Goal: Information Seeking & Learning: Learn about a topic

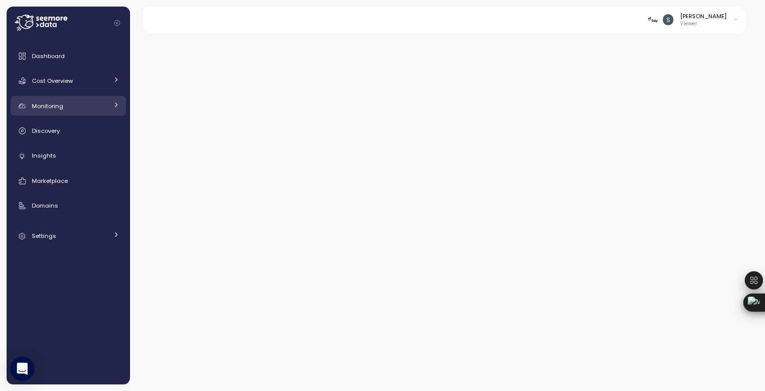
click at [49, 106] on span "Monitoring" at bounding box center [47, 106] width 31 height 8
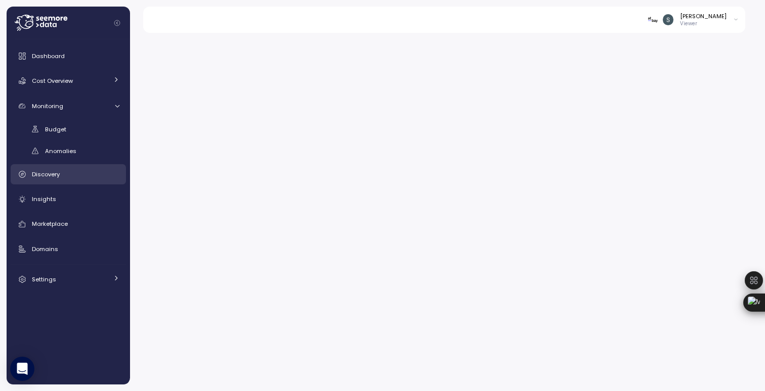
click at [61, 175] on div "Discovery" at bounding box center [75, 174] width 87 height 10
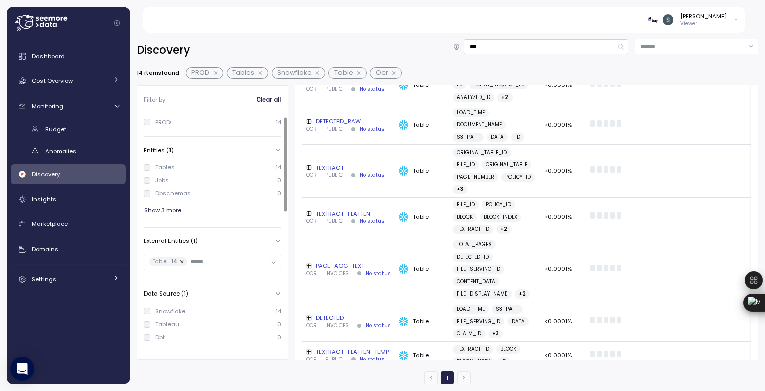
scroll to position [7, 0]
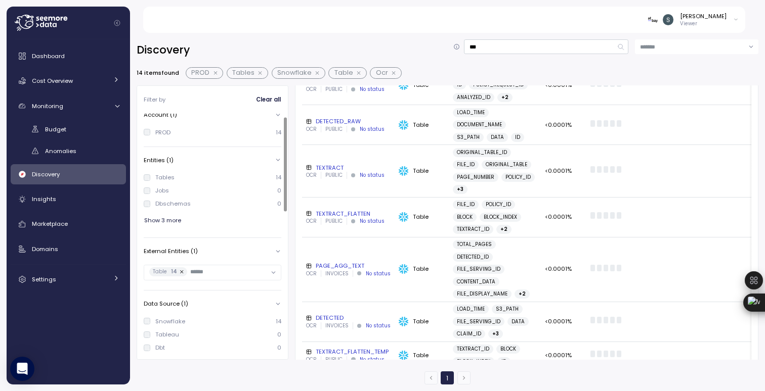
click at [172, 221] on span "Show 3 more" at bounding box center [162, 221] width 37 height 14
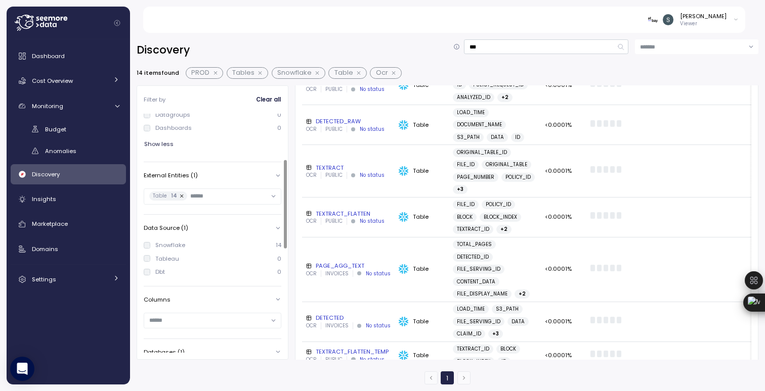
scroll to position [116, 0]
click at [221, 200] on input "text" at bounding box center [228, 203] width 76 height 9
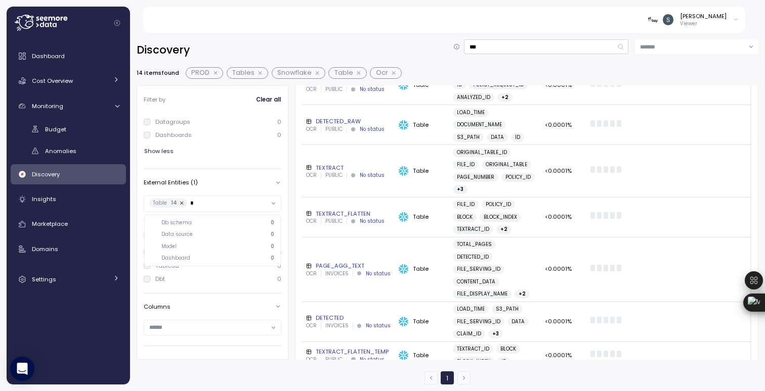
scroll to position [0, 0]
type input "*"
click at [233, 161] on div "Tables 14 Jobs 0 Dbschemas 0 Queries 0 Datagroups 0 Dashboards 0 Show less" at bounding box center [213, 112] width 138 height 104
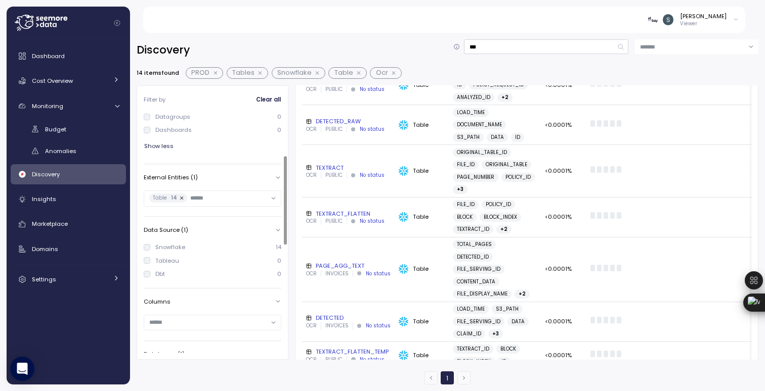
scroll to position [128, 0]
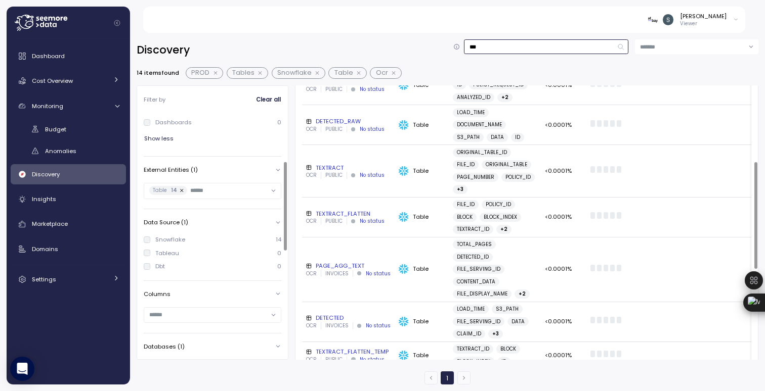
drag, startPoint x: 517, startPoint y: 48, endPoint x: 457, endPoint y: 48, distance: 60.7
click at [457, 48] on div "***" at bounding box center [540, 46] width 175 height 15
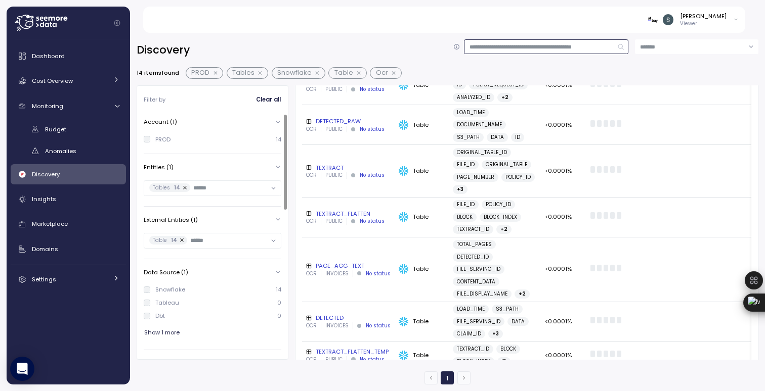
click at [390, 71] on button "button" at bounding box center [394, 73] width 13 height 8
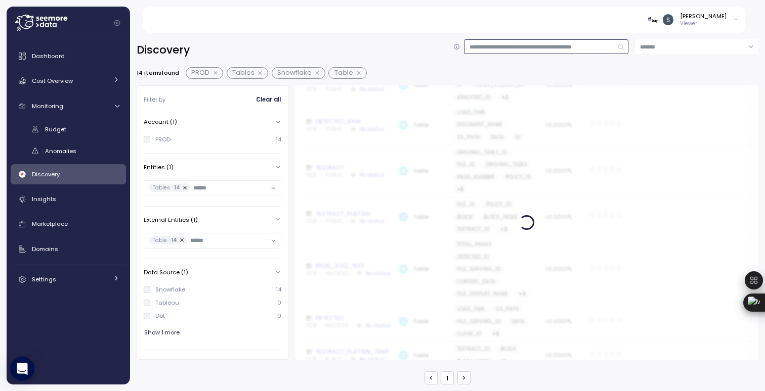
click at [357, 71] on button "button" at bounding box center [359, 73] width 13 height 8
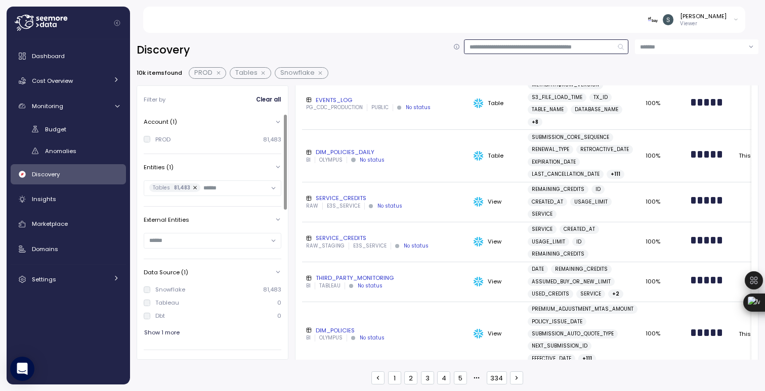
click at [263, 73] on button "button" at bounding box center [263, 73] width 13 height 8
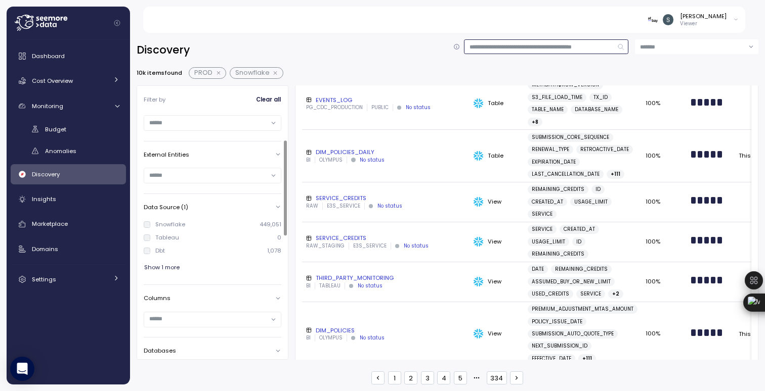
scroll to position [63, 0]
click at [226, 180] on input "text" at bounding box center [208, 176] width 118 height 9
click at [496, 48] on input at bounding box center [546, 46] width 164 height 15
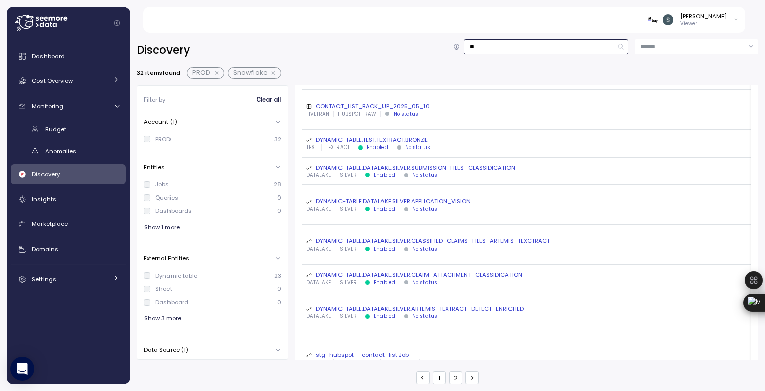
type input "*"
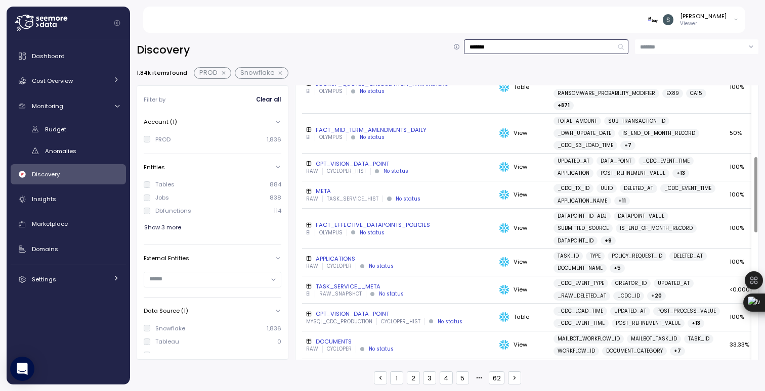
scroll to position [260, 0]
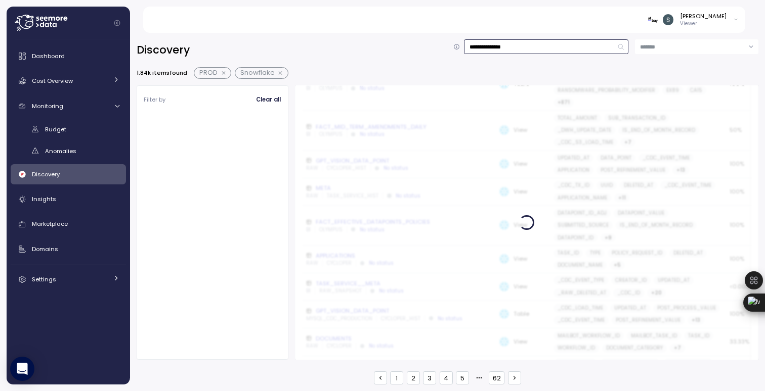
scroll to position [149, 0]
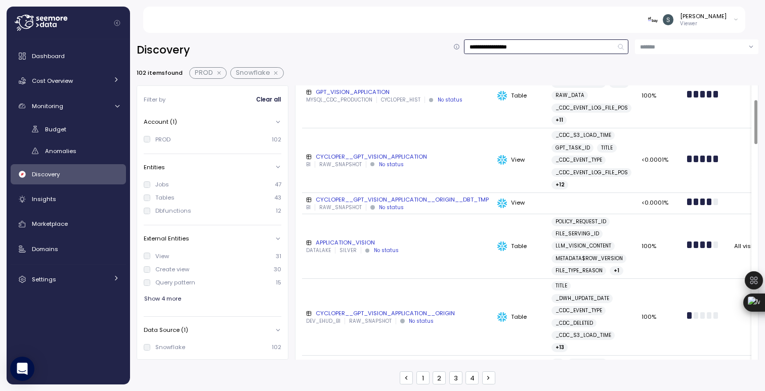
scroll to position [109, 0]
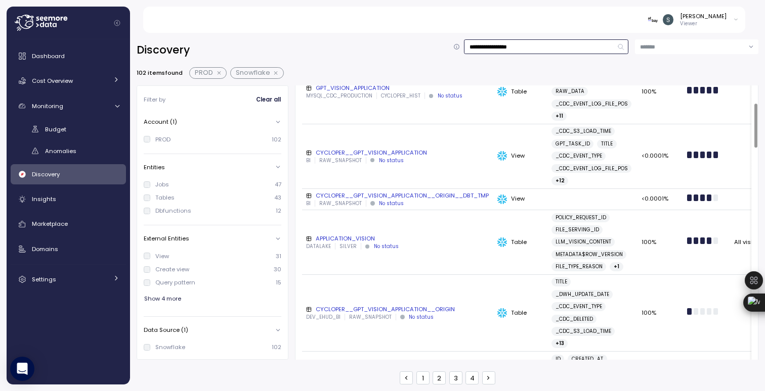
type input "**********"
click at [351, 242] on div "APPLICATION_VISION" at bounding box center [397, 239] width 183 height 8
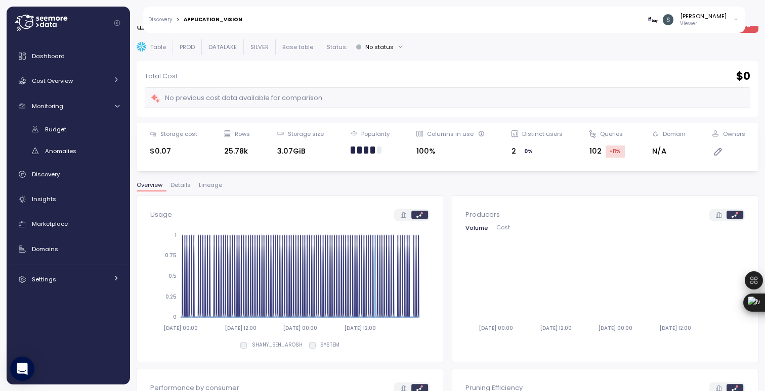
scroll to position [22, 0]
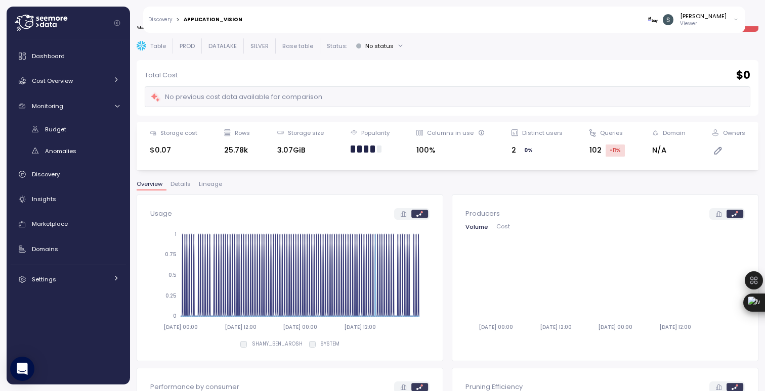
click at [182, 187] on span "Details" at bounding box center [180, 185] width 20 height 6
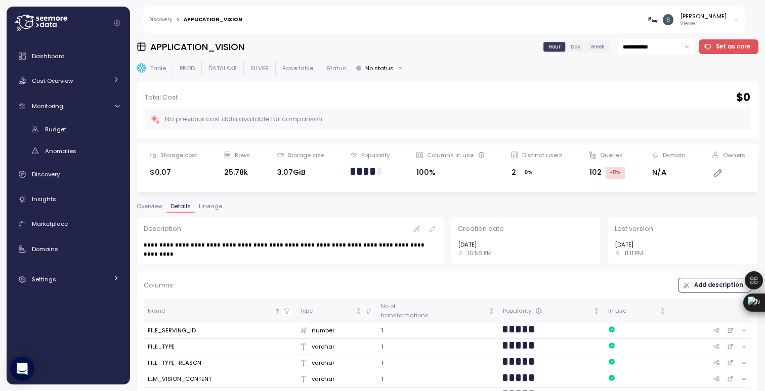
scroll to position [32, 0]
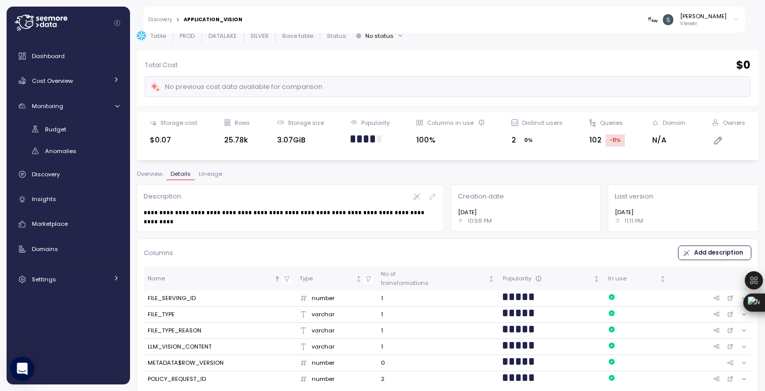
click at [203, 182] on div "**********" at bounding box center [290, 208] width 314 height 54
click at [211, 173] on span "Lineage" at bounding box center [210, 174] width 23 height 6
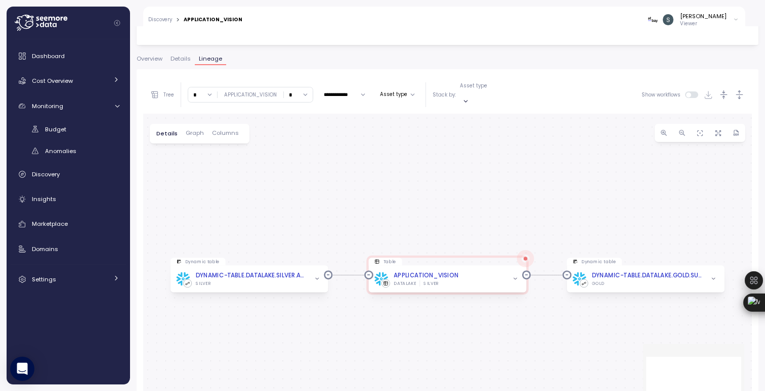
scroll to position [175, 0]
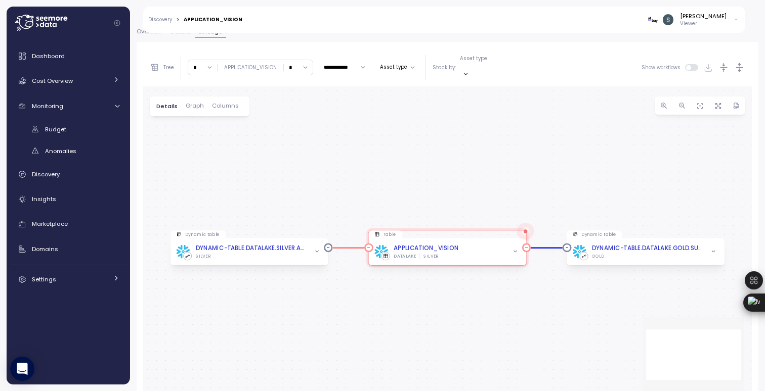
click at [515, 249] on icon "button" at bounding box center [515, 252] width 6 height 6
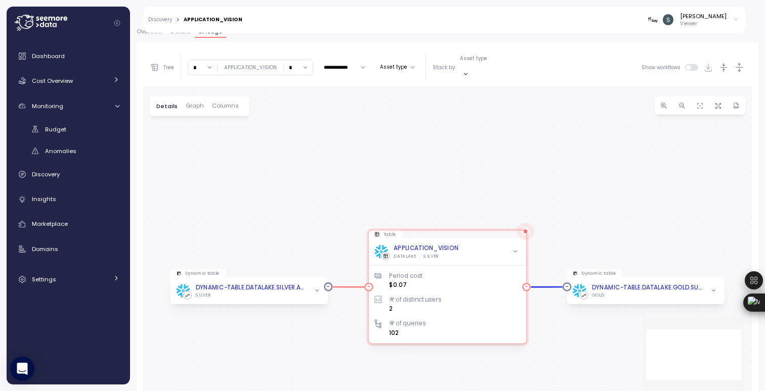
click at [440, 244] on div "APPLICATION_VISION" at bounding box center [425, 248] width 65 height 9
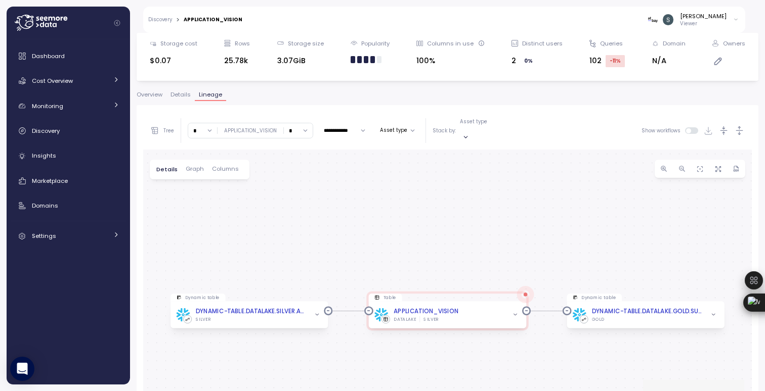
scroll to position [119, 0]
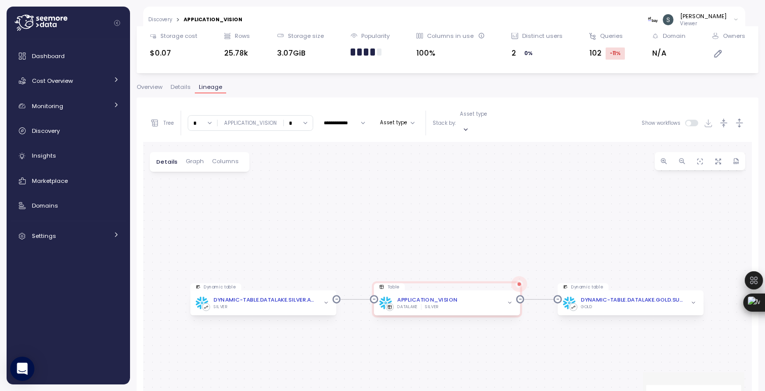
click at [230, 159] on span "Columns" at bounding box center [225, 162] width 27 height 6
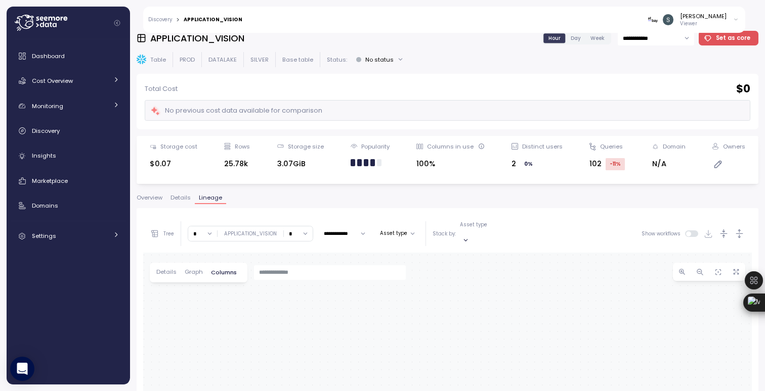
scroll to position [0, 0]
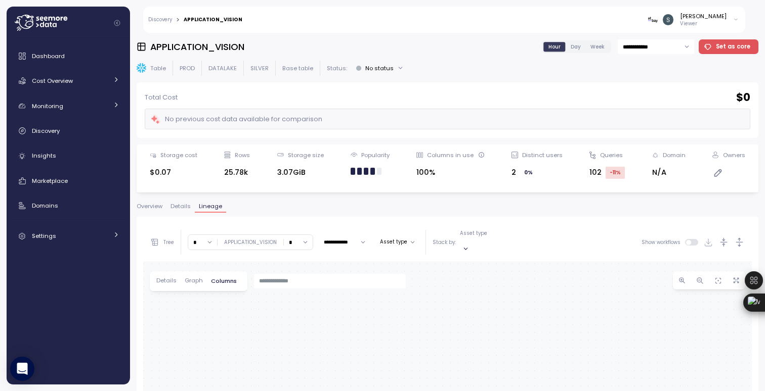
click at [174, 209] on span "Details" at bounding box center [180, 207] width 20 height 6
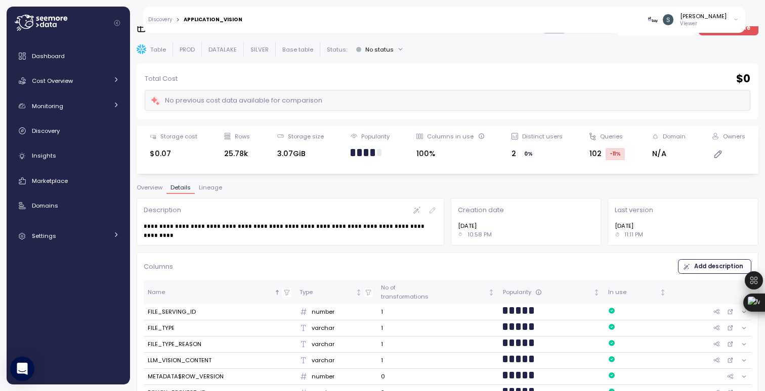
scroll to position [32, 0]
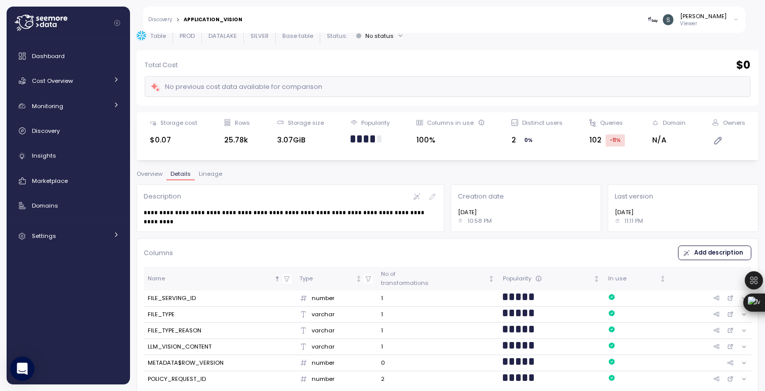
click at [153, 178] on button "Overview" at bounding box center [152, 175] width 30 height 9
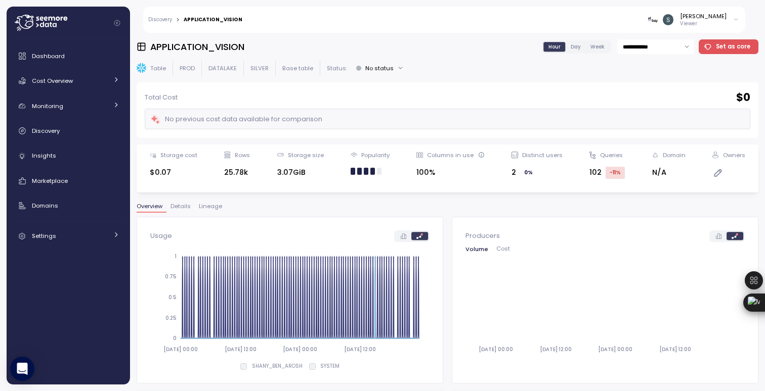
scroll to position [4, 0]
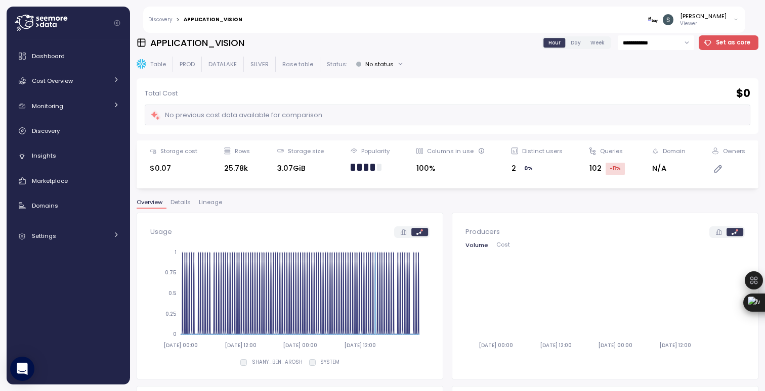
click at [394, 64] on button "No status" at bounding box center [379, 64] width 56 height 15
click at [438, 80] on div "Total Cost $ 0 No previous cost data available for comparison" at bounding box center [447, 106] width 621 height 56
